Goal: Ask a question

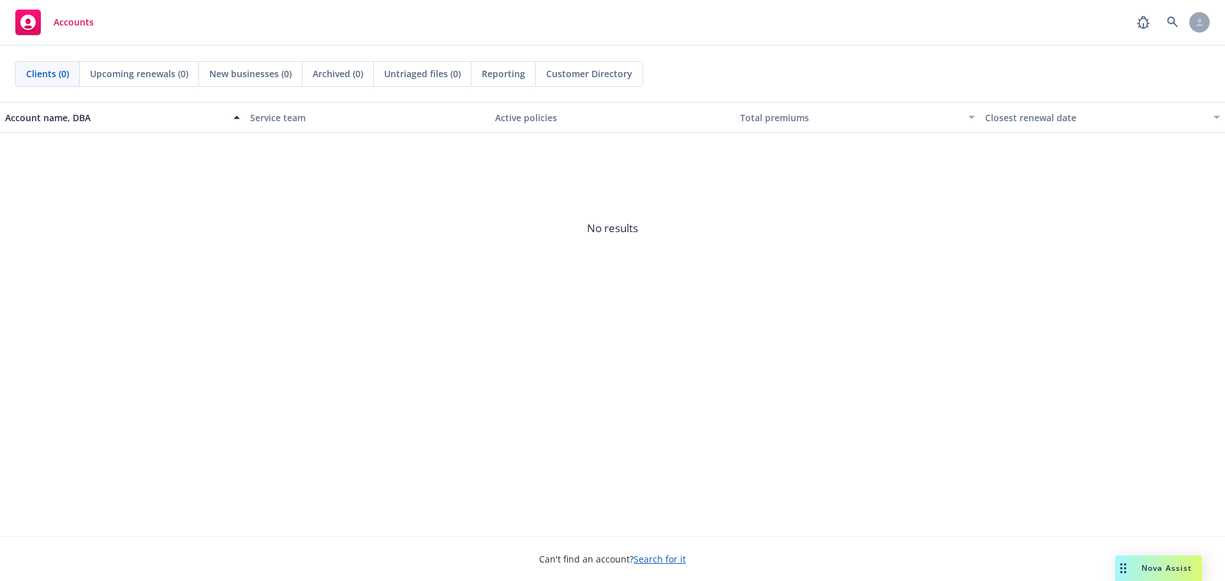
click at [1165, 572] on span "Nova Assist" at bounding box center [1167, 568] width 50 height 11
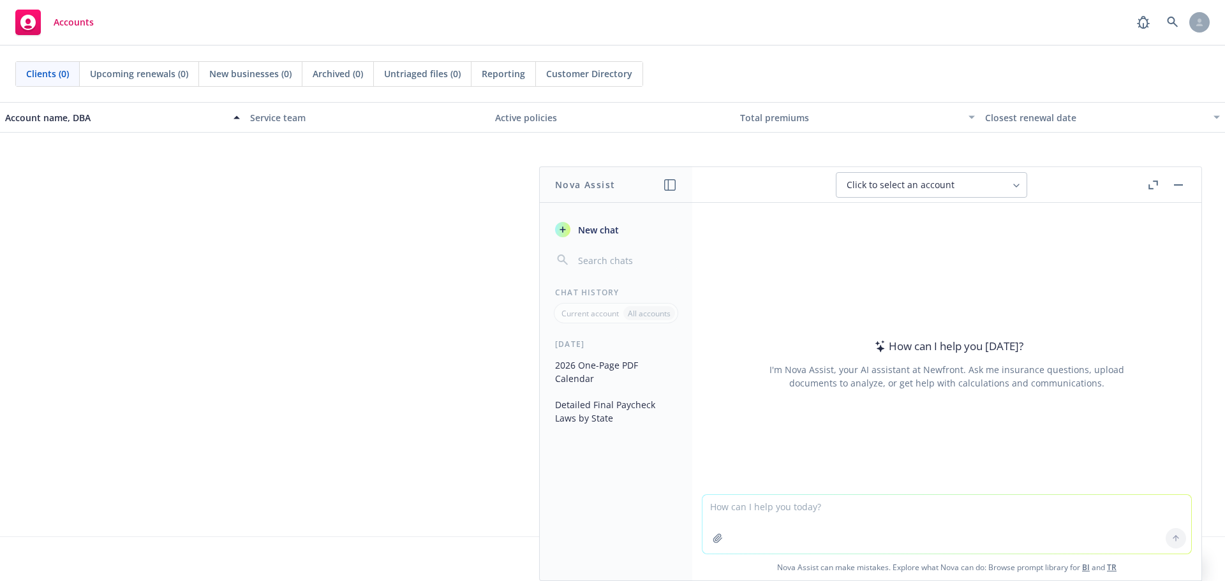
click at [1152, 189] on icon "button" at bounding box center [1151, 186] width 4 height 4
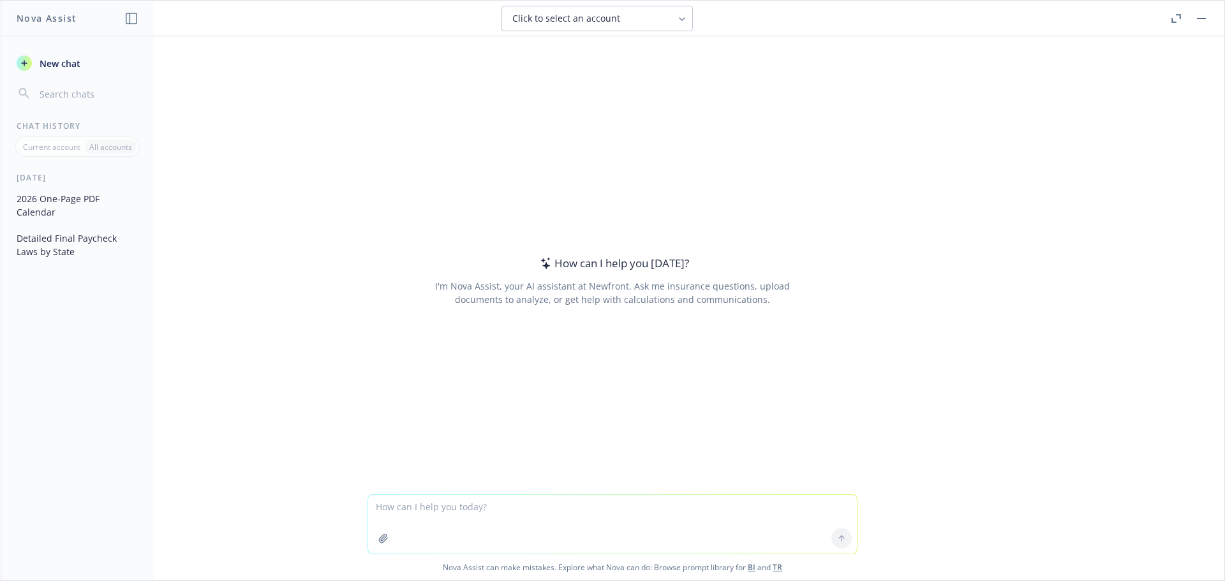
click at [514, 533] on textarea at bounding box center [612, 524] width 489 height 59
type textarea "Can you identify what the total employer cost is for employee [PERSON_NAME] in …"
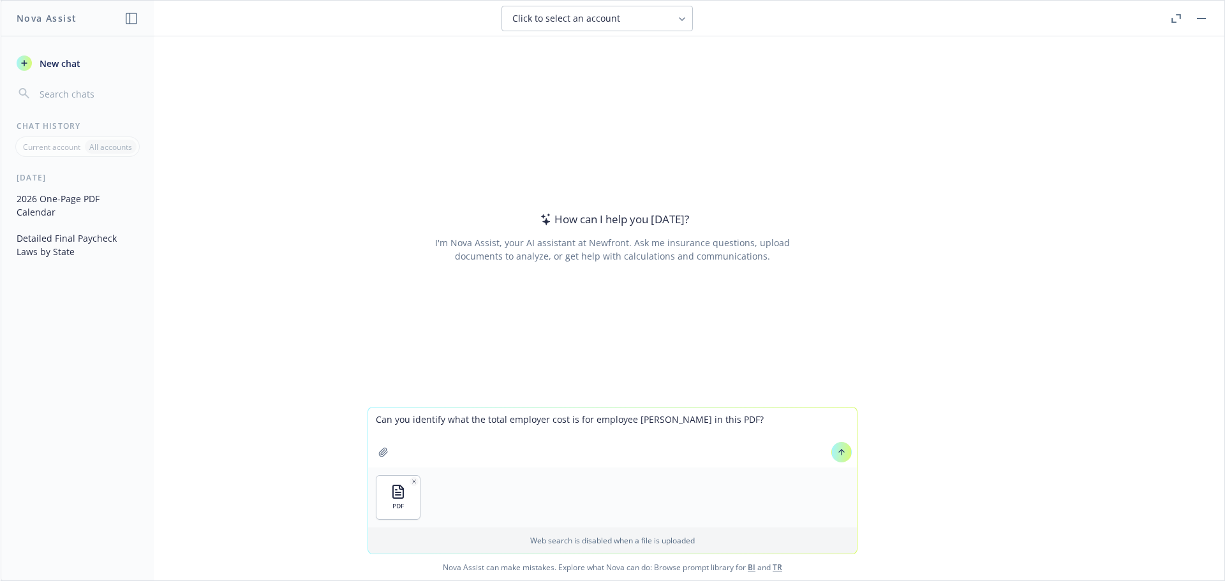
click at [840, 448] on icon at bounding box center [841, 452] width 9 height 9
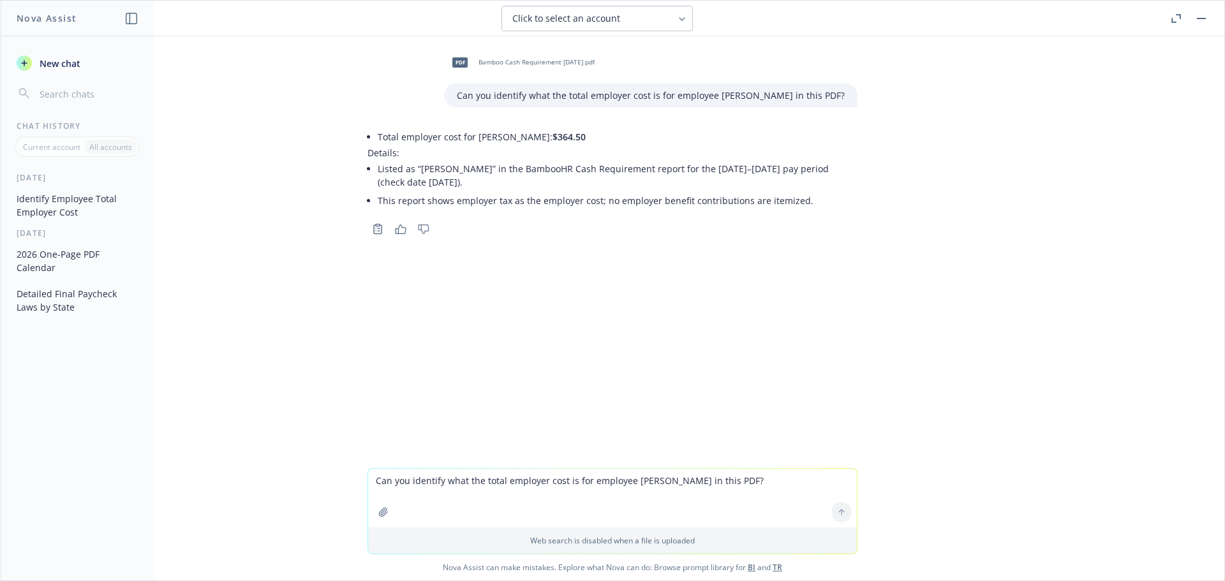
click at [477, 480] on textarea "Can you identify what the total employer cost is for employee [PERSON_NAME] in …" at bounding box center [612, 498] width 489 height 59
type textarea "how much would it be if we included his salary"
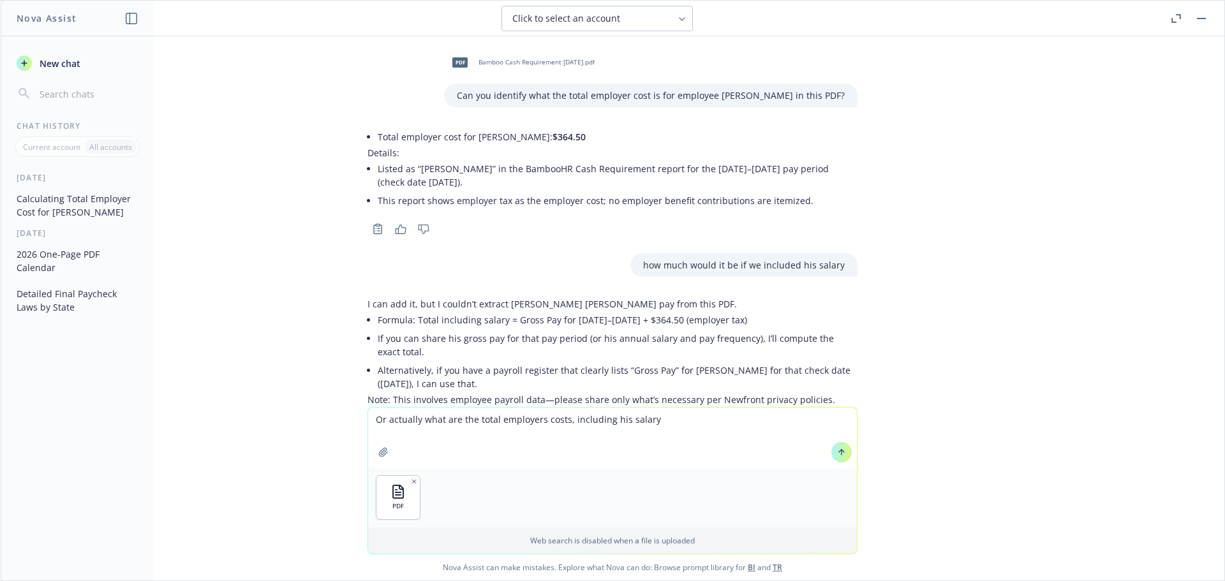
drag, startPoint x: 667, startPoint y: 424, endPoint x: 338, endPoint y: 412, distance: 329.5
click at [338, 412] on div "Or actually what are the total employers costs, including his salary PDF Web se…" at bounding box center [613, 494] width 1224 height 174
click at [626, 424] on textarea "I've attached the payroll register. Are you able to calculate the cost of the e…" at bounding box center [612, 438] width 489 height 60
click at [671, 425] on textarea "I've attached the payroll register. Are you able to calculate the total cost of…" at bounding box center [612, 438] width 489 height 60
click at [801, 420] on textarea "I've attached the payroll register. Are you able to calculate the total cost to…" at bounding box center [612, 438] width 489 height 60
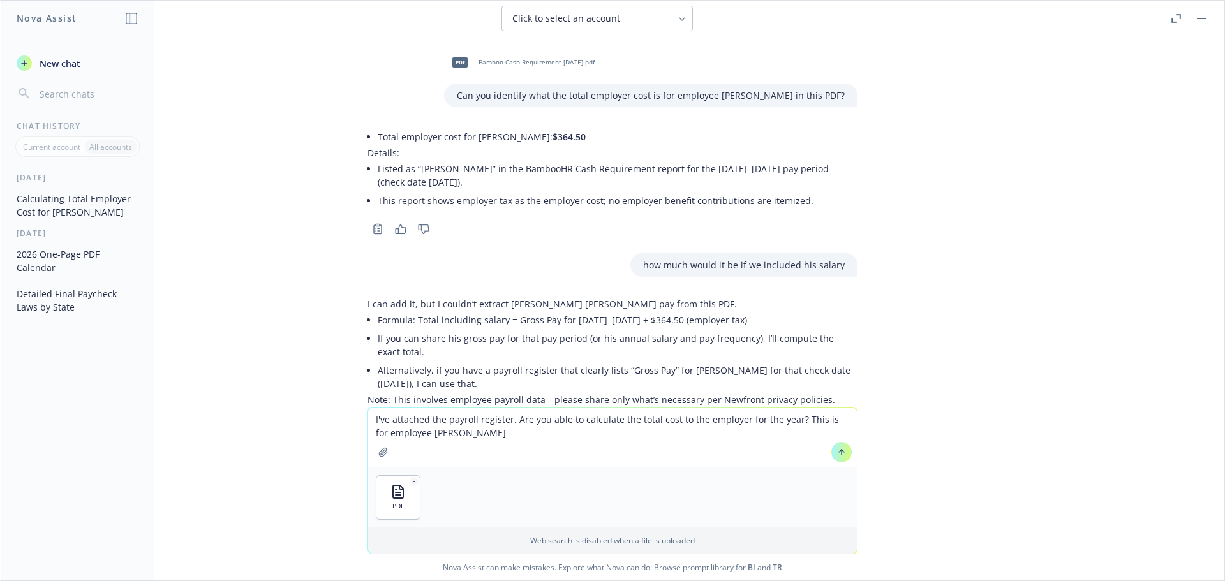
type textarea "I've attached the payroll register. Are you able to calculate the total cost to…"
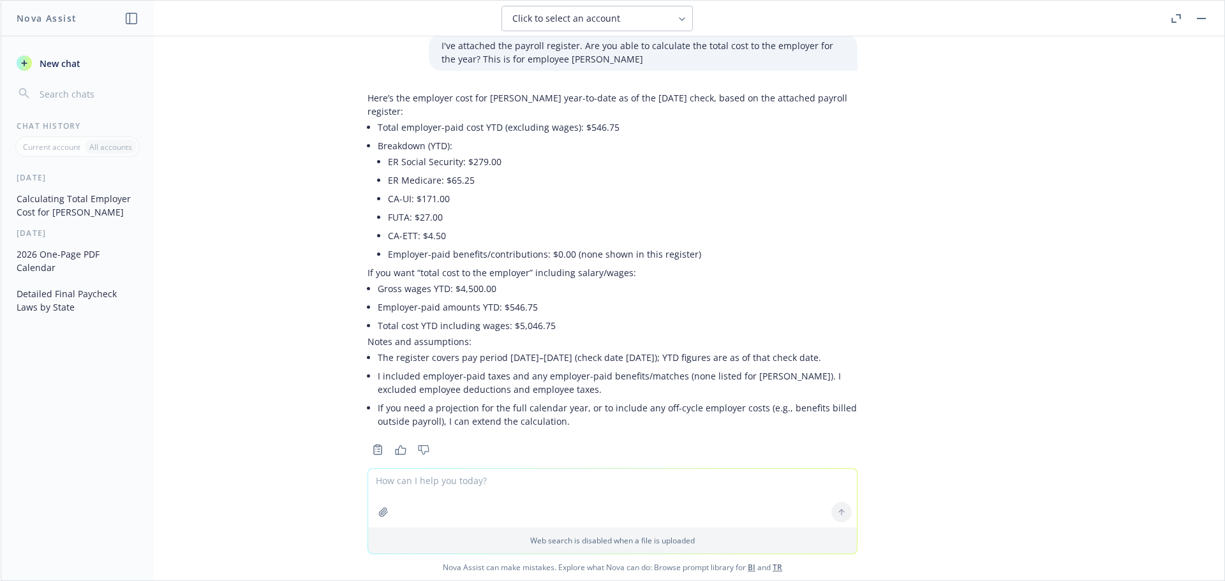
scroll to position [487, 0]
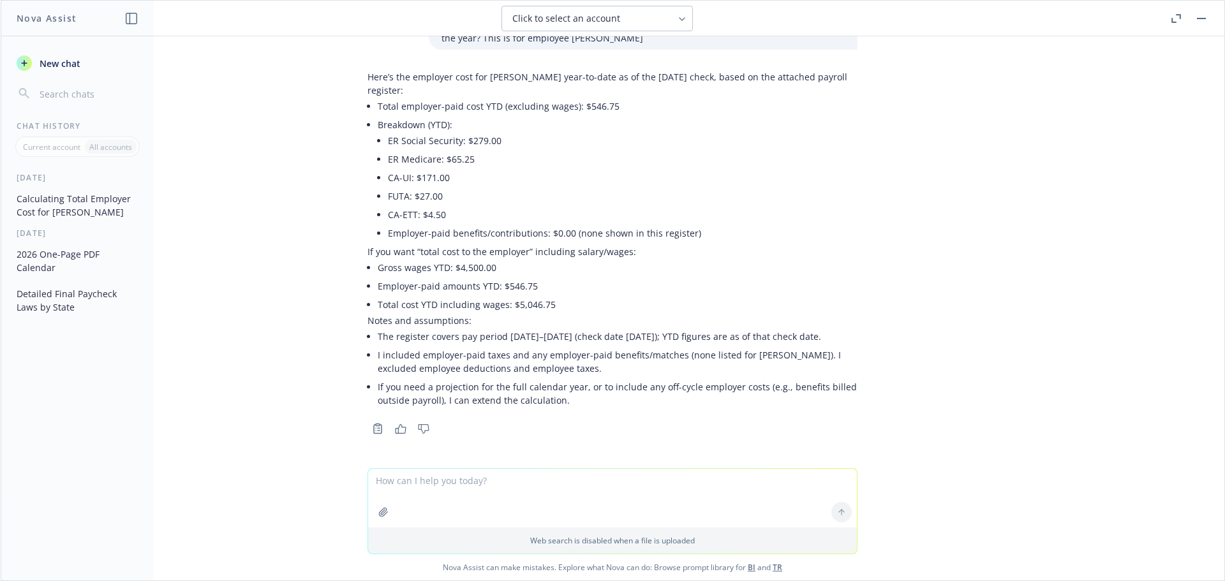
click at [410, 487] on textarea at bounding box center [612, 498] width 489 height 59
type textarea "H"
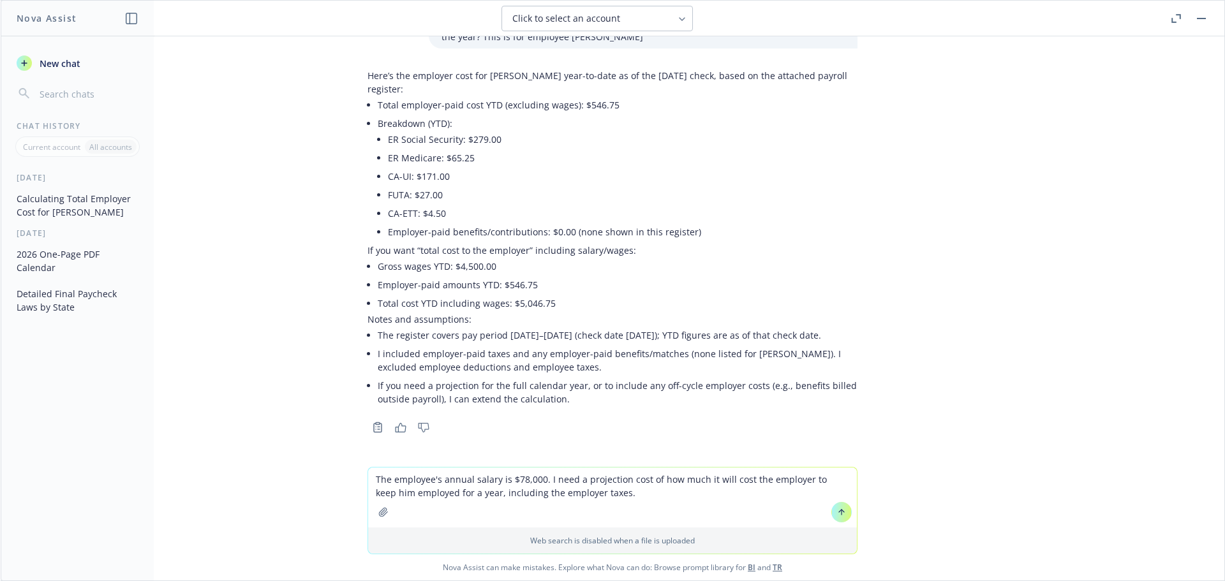
click at [623, 480] on textarea "The employee's annual salary is $78,000. I need a projection cost of how much i…" at bounding box center [612, 498] width 489 height 60
click at [694, 482] on textarea "The employee's annual salary is $78,000. I need a projection of the total cost …" at bounding box center [612, 498] width 489 height 60
type textarea "The employee's annual salary is $78,000. I need a projection of the total cost …"
click at [840, 514] on icon at bounding box center [841, 512] width 9 height 9
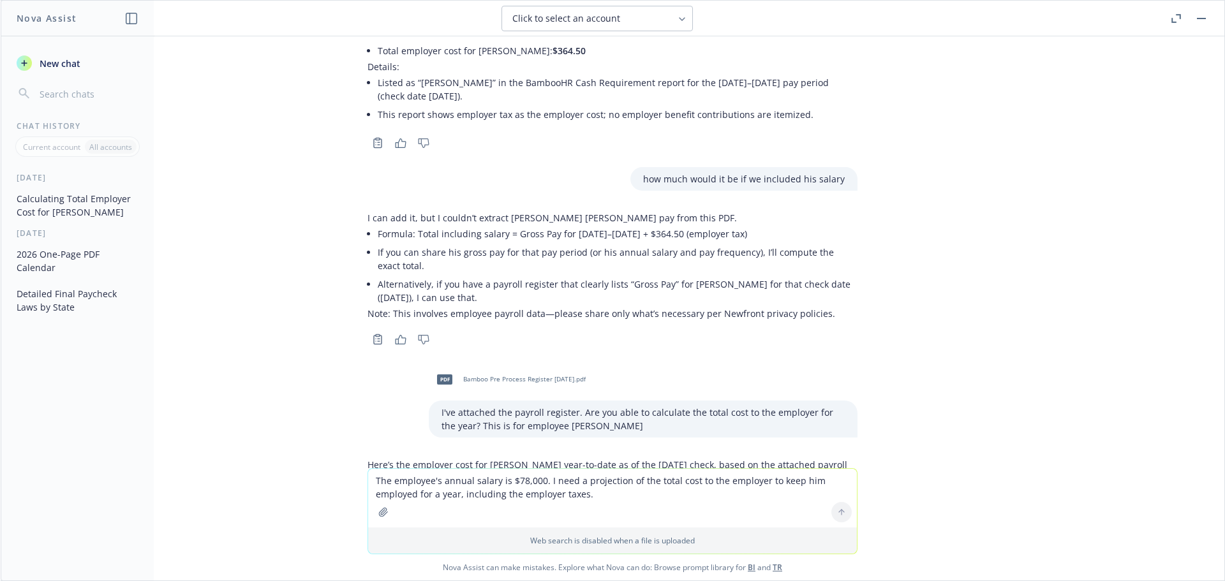
scroll to position [0, 0]
